Goal: Navigation & Orientation: Understand site structure

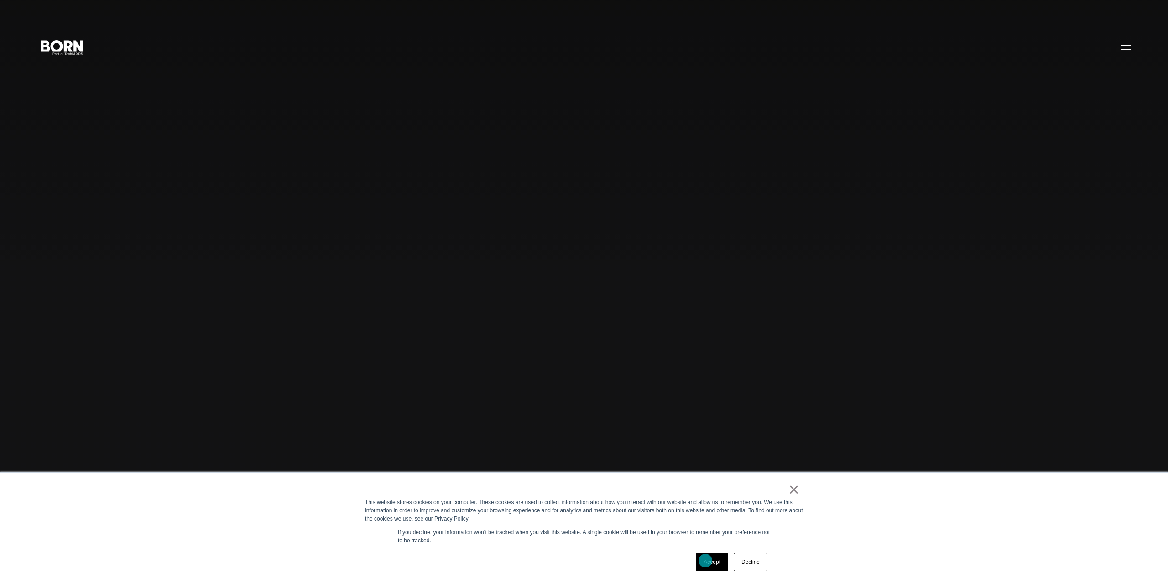
click at [719, 567] on link "Accept" at bounding box center [712, 562] width 32 height 18
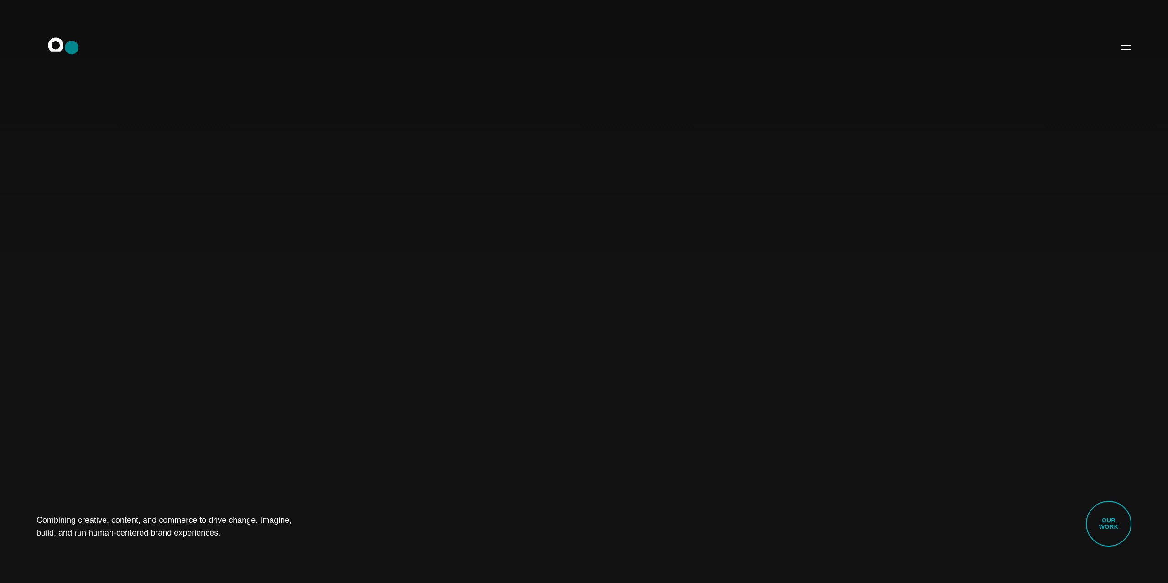
click at [72, 47] on icon ".st0{display:none;} .st1{display:inline;} .st2{font-family:'HelveticaNeue-Mediu…" at bounding box center [62, 47] width 58 height 24
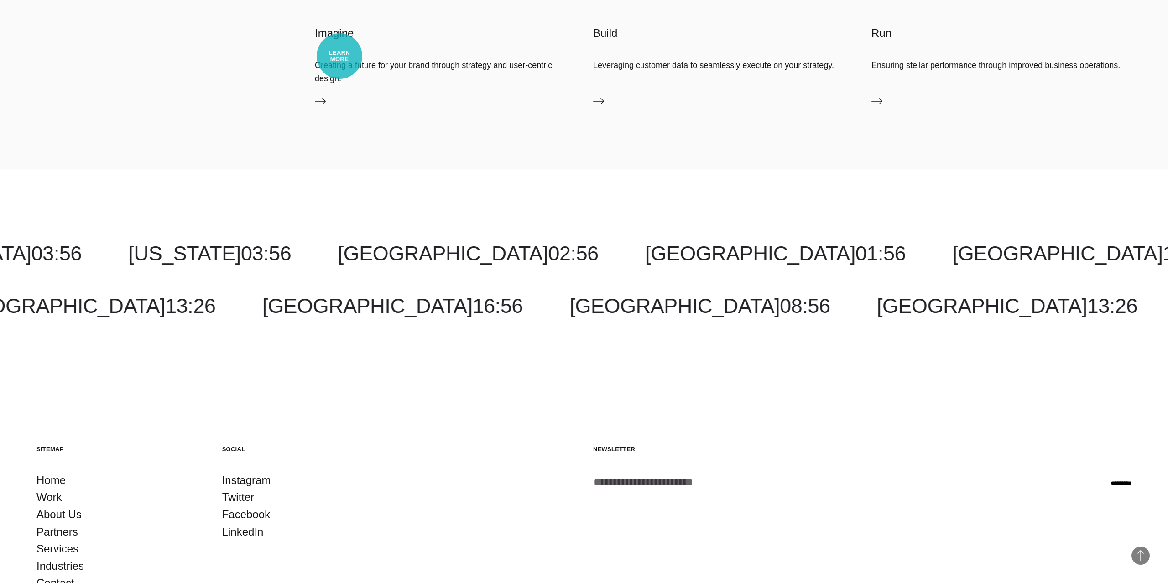
scroll to position [3721, 0]
